Goal: Task Accomplishment & Management: Manage account settings

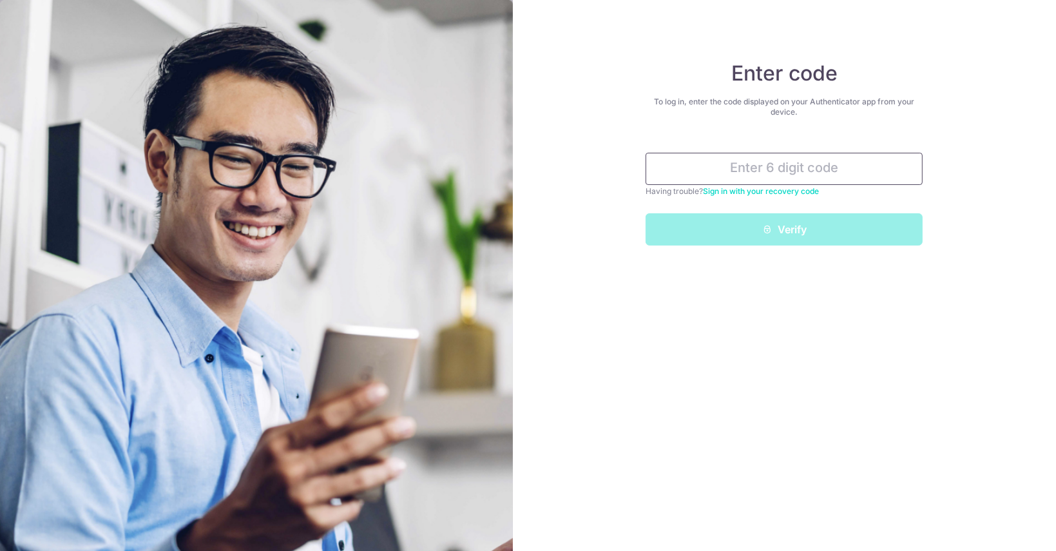
click at [829, 170] on input "text" at bounding box center [784, 169] width 277 height 32
click at [772, 168] on input "text" at bounding box center [784, 169] width 277 height 32
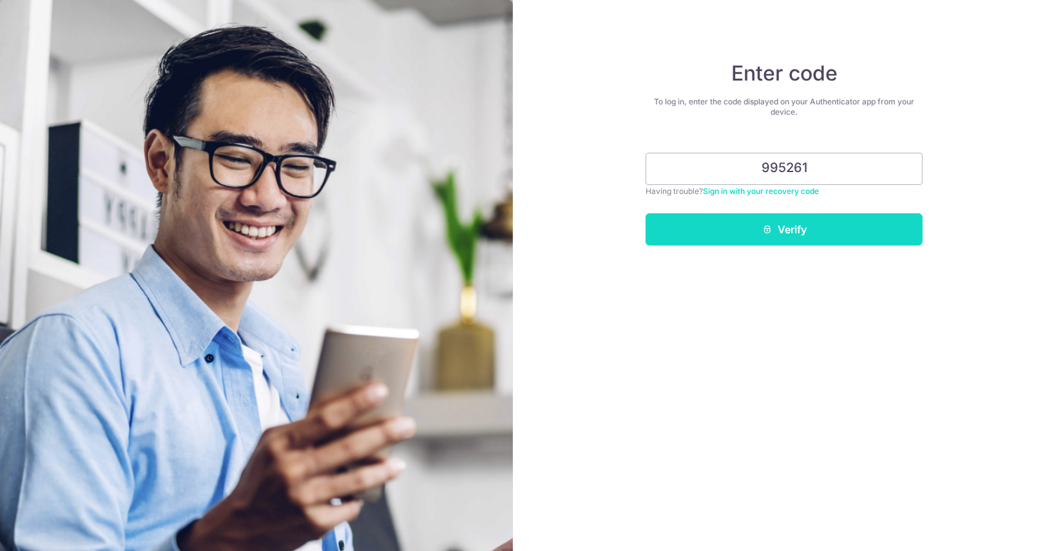
type input "995261"
click at [793, 232] on button "Verify" at bounding box center [784, 229] width 277 height 32
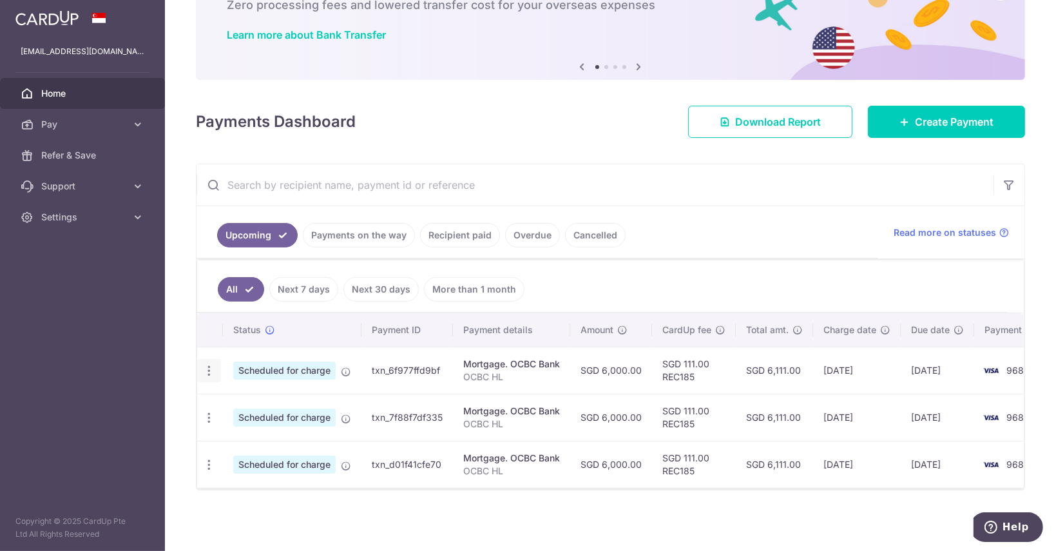
click at [206, 364] on icon "button" at bounding box center [209, 371] width 14 height 14
click at [273, 398] on span "Update payment" at bounding box center [278, 405] width 88 height 15
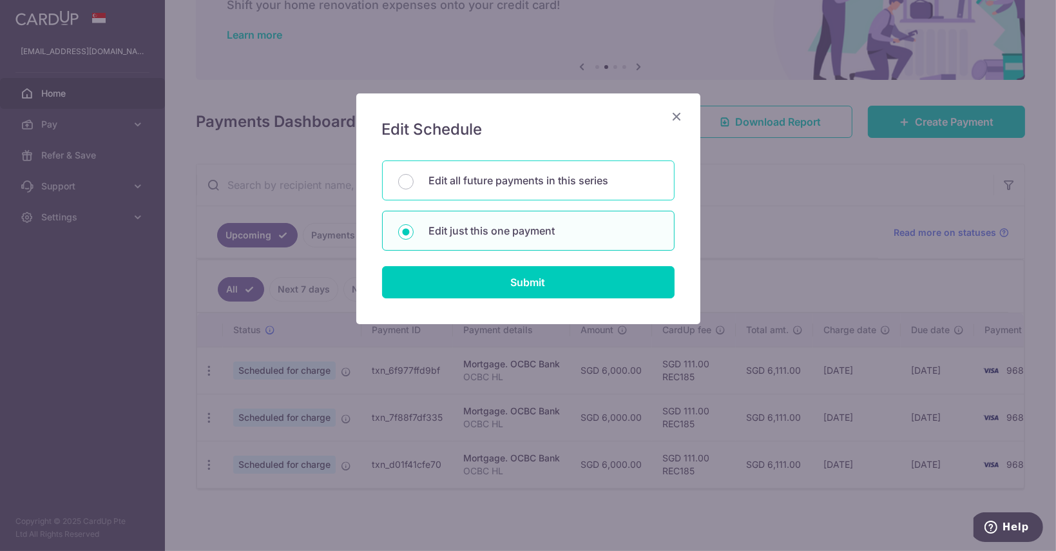
click at [559, 184] on p "Edit all future payments in this series" at bounding box center [543, 180] width 229 height 15
click at [414, 184] on input "Edit all future payments in this series" at bounding box center [405, 181] width 15 height 15
radio input "true"
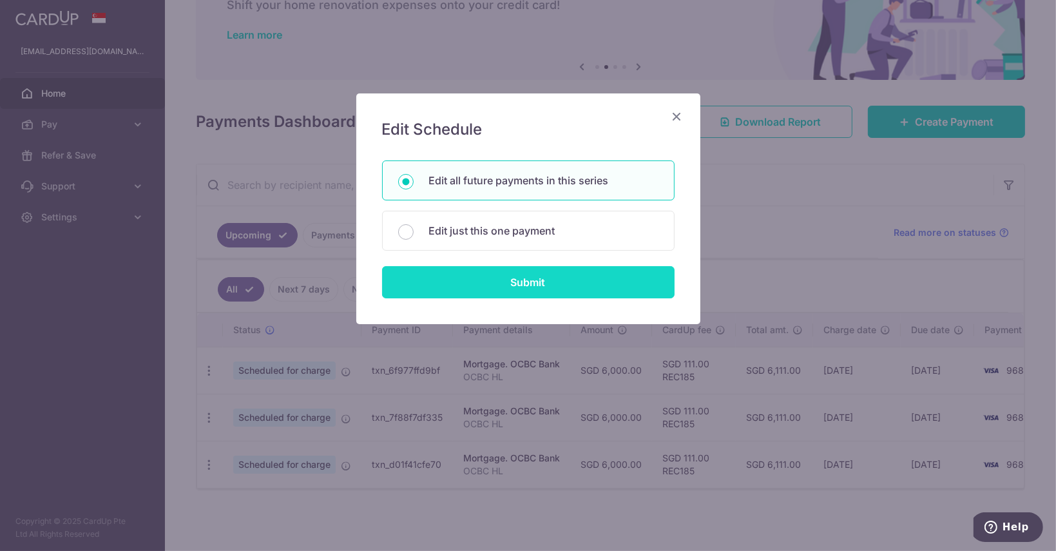
click at [518, 280] on input "Submit" at bounding box center [528, 282] width 293 height 32
radio input "true"
type input "6,000.00"
type input "OCBC HL"
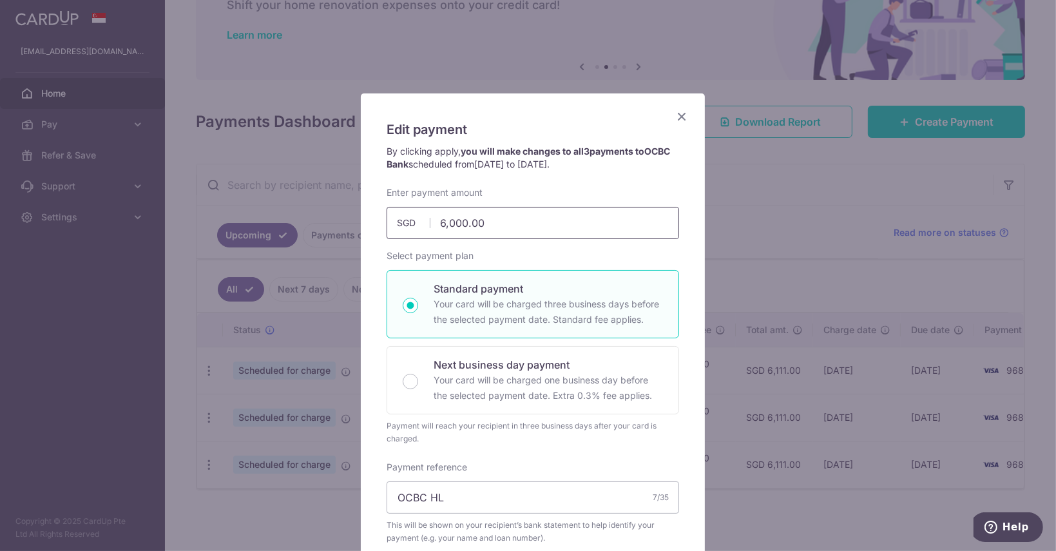
drag, startPoint x: 491, startPoint y: 220, endPoint x: 361, endPoint y: 219, distance: 129.6
click at [361, 219] on div "Edit payment By clicking apply, you will make changes to all 3 payments to OCBC…" at bounding box center [533, 483] width 344 height 781
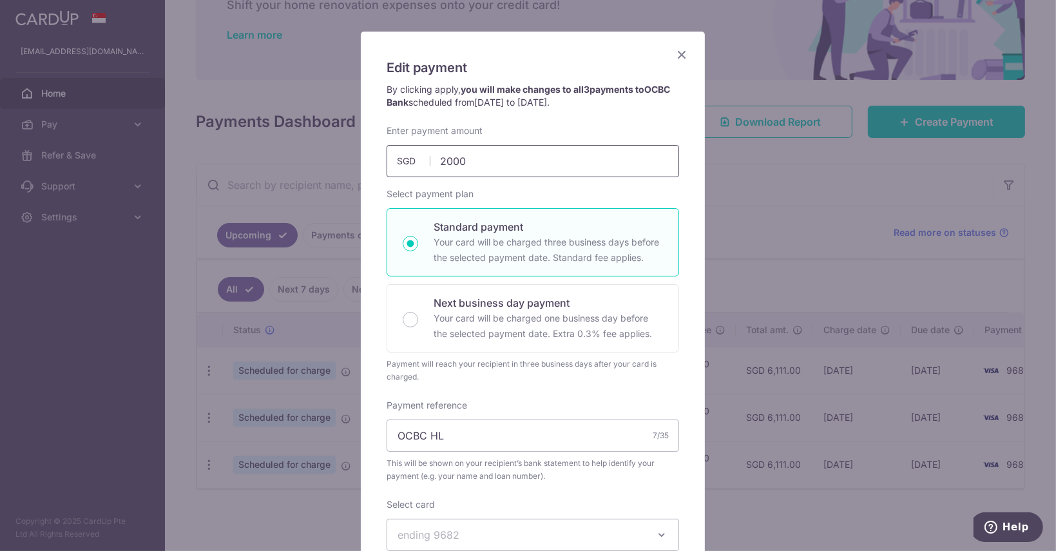
scroll to position [258, 0]
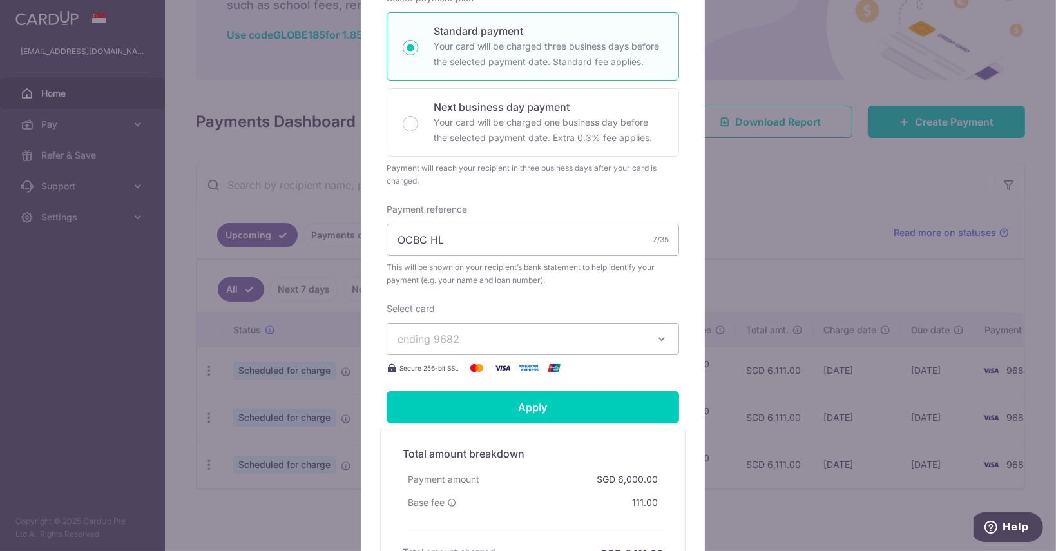
click at [661, 336] on icon "button" at bounding box center [662, 339] width 13 height 13
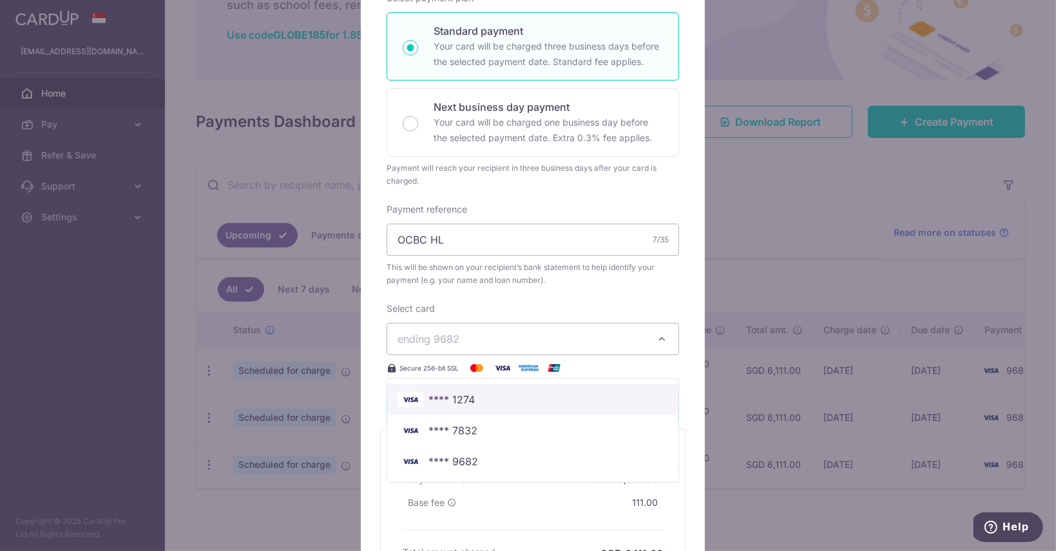
click at [472, 397] on span "**** 1274" at bounding box center [533, 399] width 271 height 15
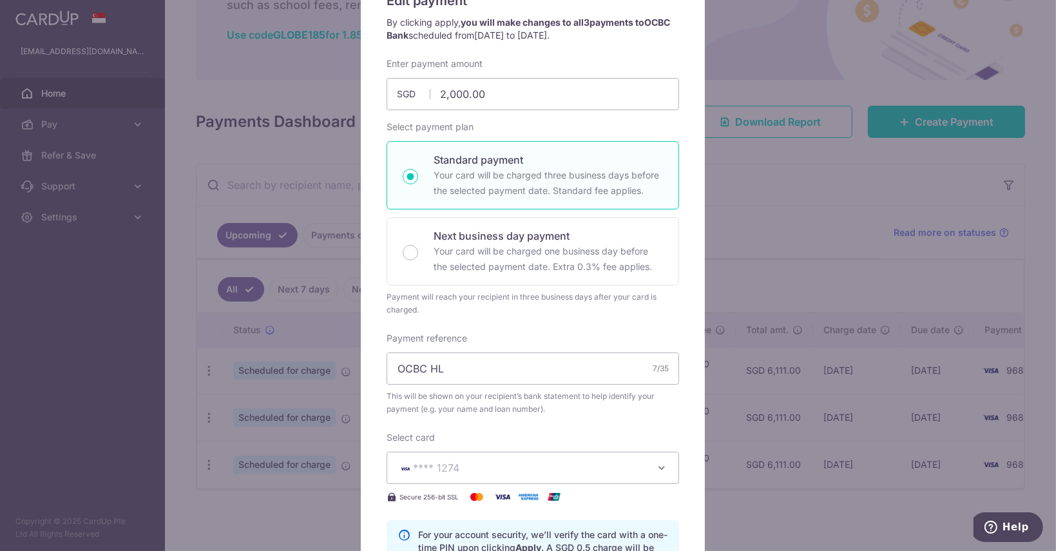
scroll to position [64, 0]
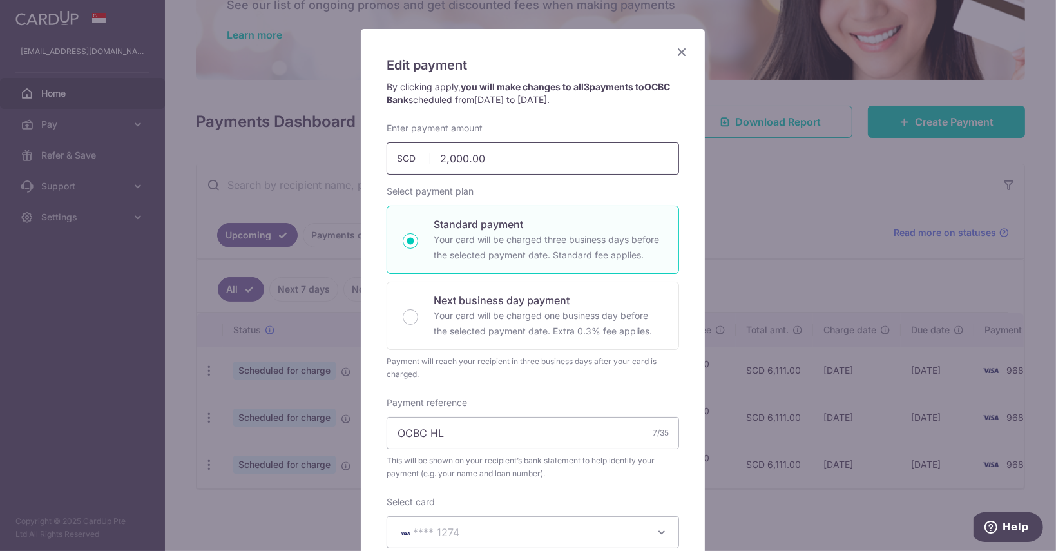
drag, startPoint x: 499, startPoint y: 158, endPoint x: 416, endPoint y: 159, distance: 82.5
click at [416, 159] on div "2,000.00 2000.00 SGD" at bounding box center [533, 158] width 293 height 32
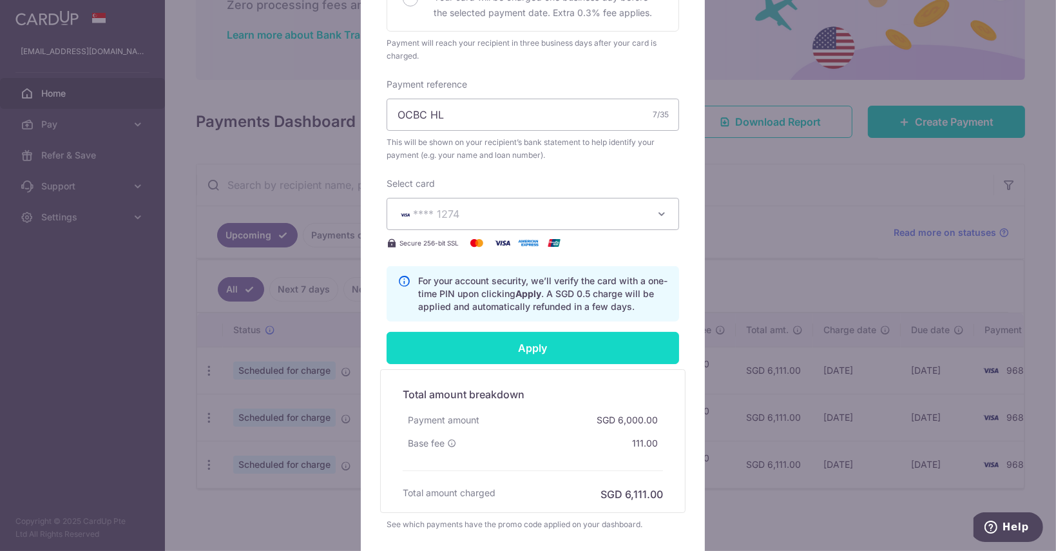
scroll to position [451, 0]
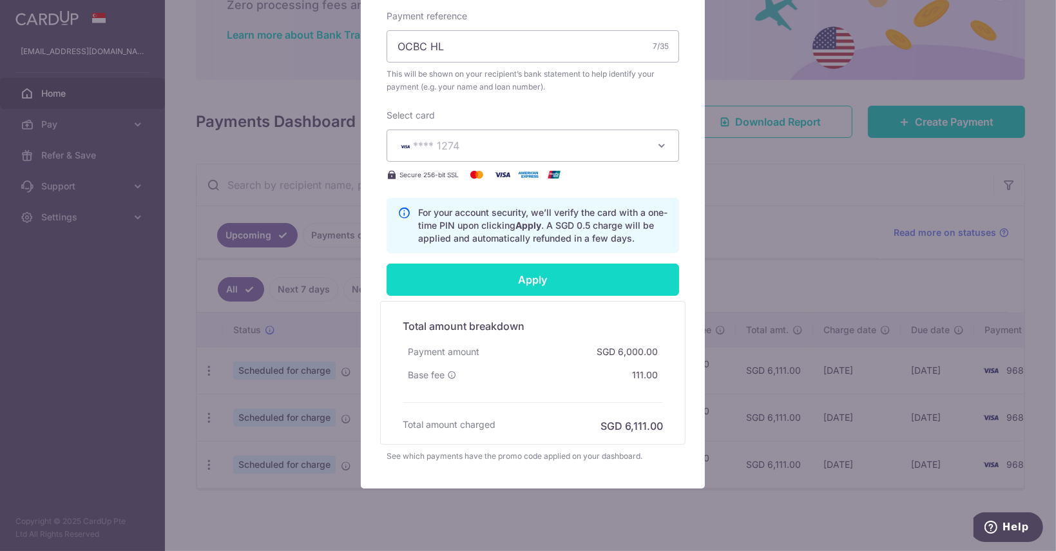
type input "1,000.00"
click at [533, 279] on input "Apply" at bounding box center [533, 280] width 293 height 32
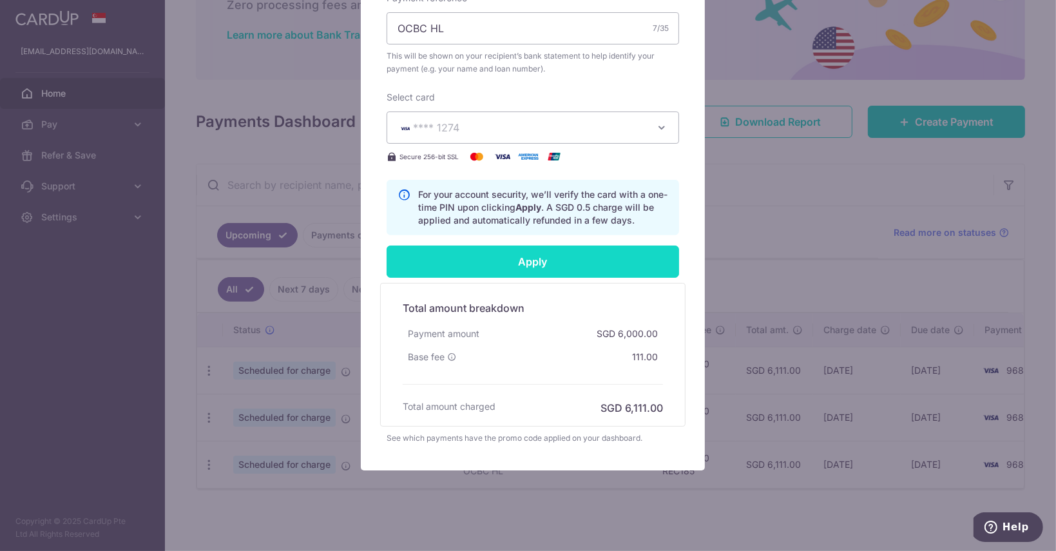
scroll to position [480, 0]
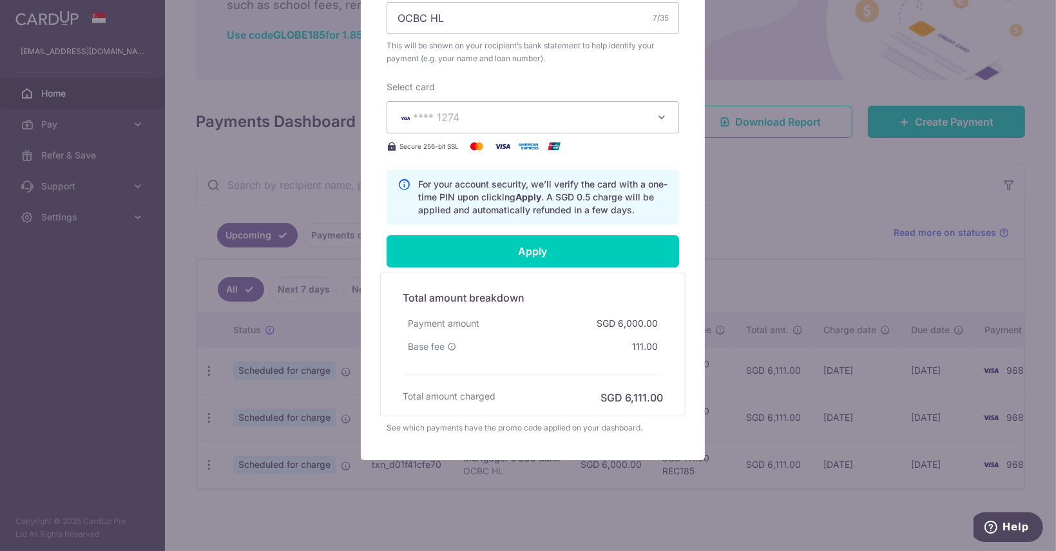
type input "Successfully Applied"
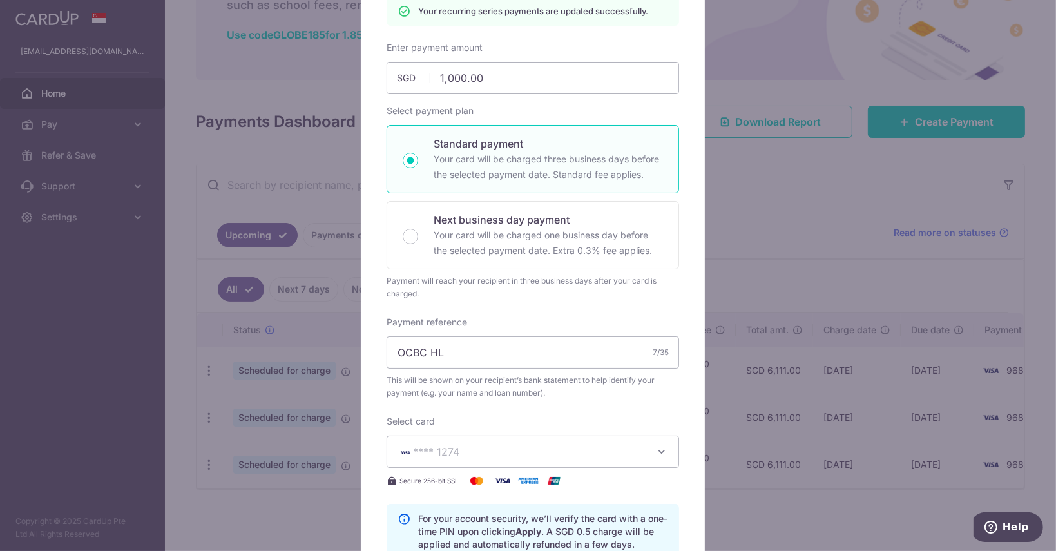
scroll to position [0, 0]
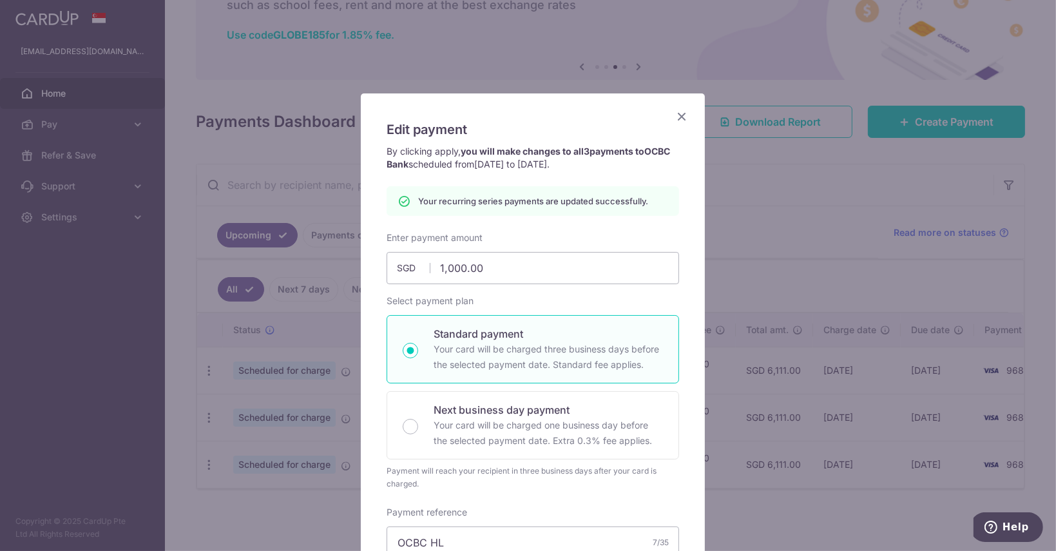
click at [678, 114] on icon "Close" at bounding box center [681, 116] width 15 height 16
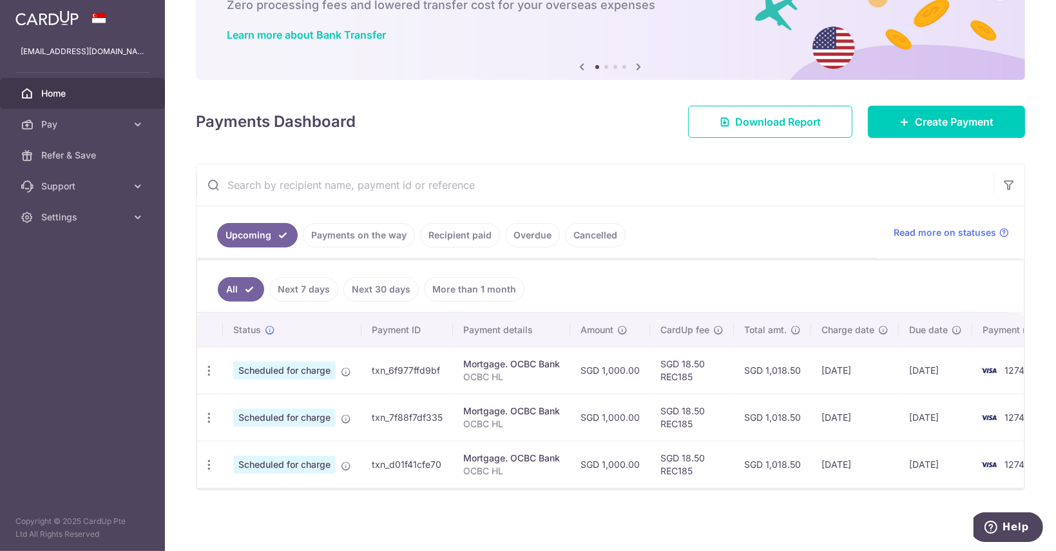
scroll to position [89, 0]
